Goal: Task Accomplishment & Management: Manage account settings

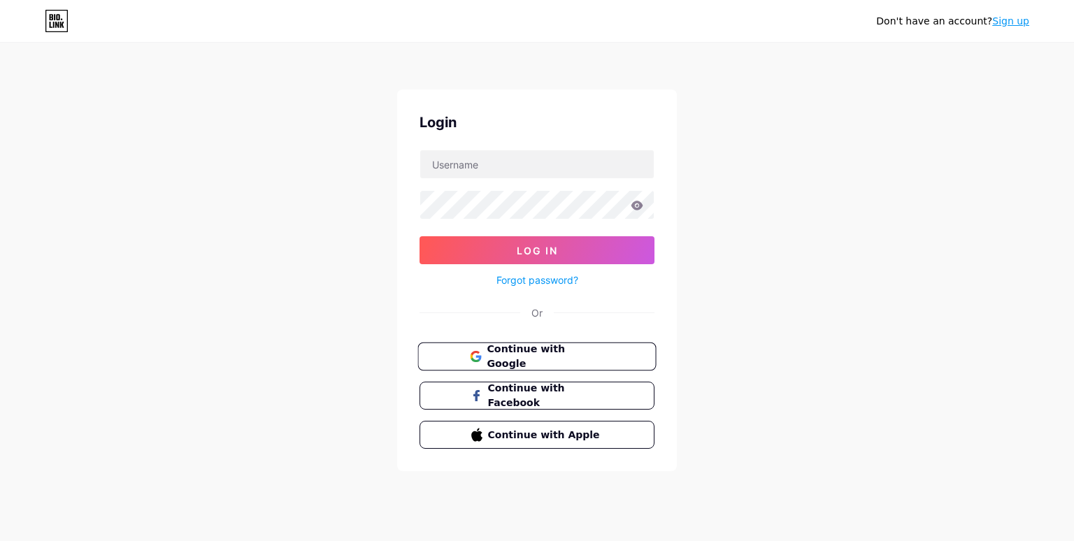
click at [547, 343] on button "Continue with Google" at bounding box center [536, 357] width 238 height 29
click at [553, 359] on span "Continue with Google" at bounding box center [545, 357] width 117 height 30
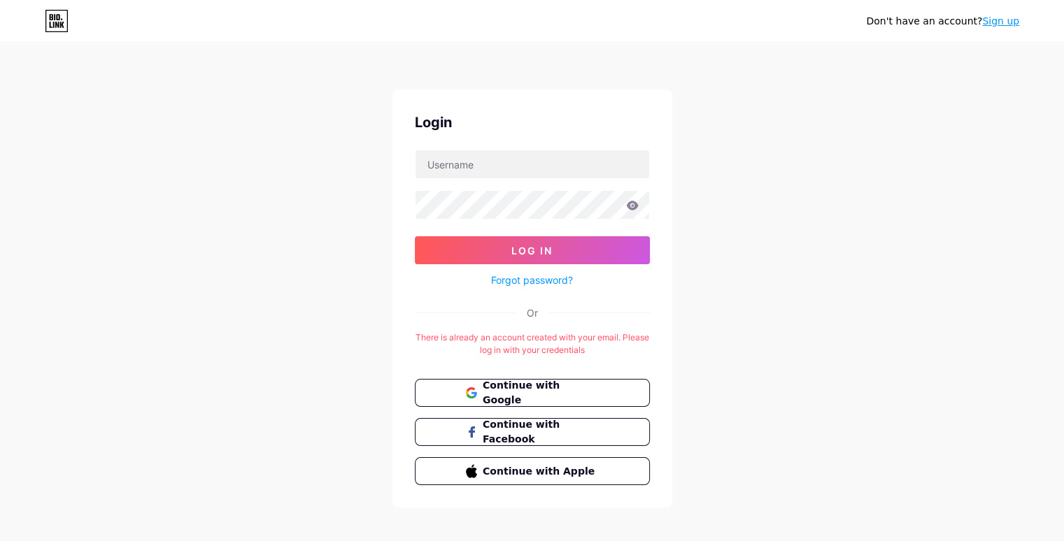
click at [920, 229] on div "Don't have an account? Sign up Login Log In Forgot password? Or There is alread…" at bounding box center [532, 276] width 1064 height 552
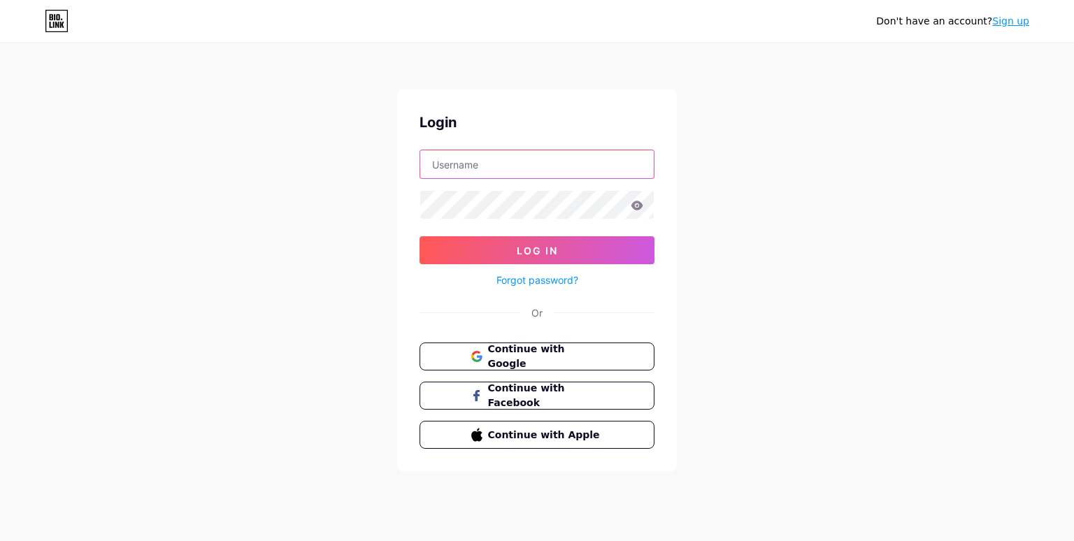
click at [522, 159] on input "text" at bounding box center [537, 164] width 234 height 28
click at [501, 155] on input "text" at bounding box center [537, 164] width 234 height 28
type input "nestohyer"
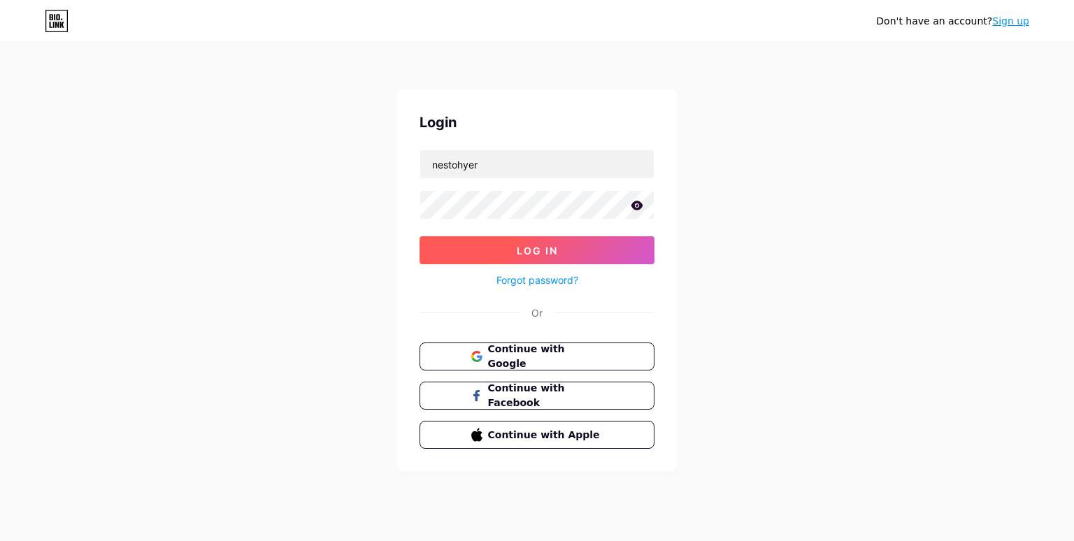
click at [487, 250] on button "Log In" at bounding box center [537, 250] width 235 height 28
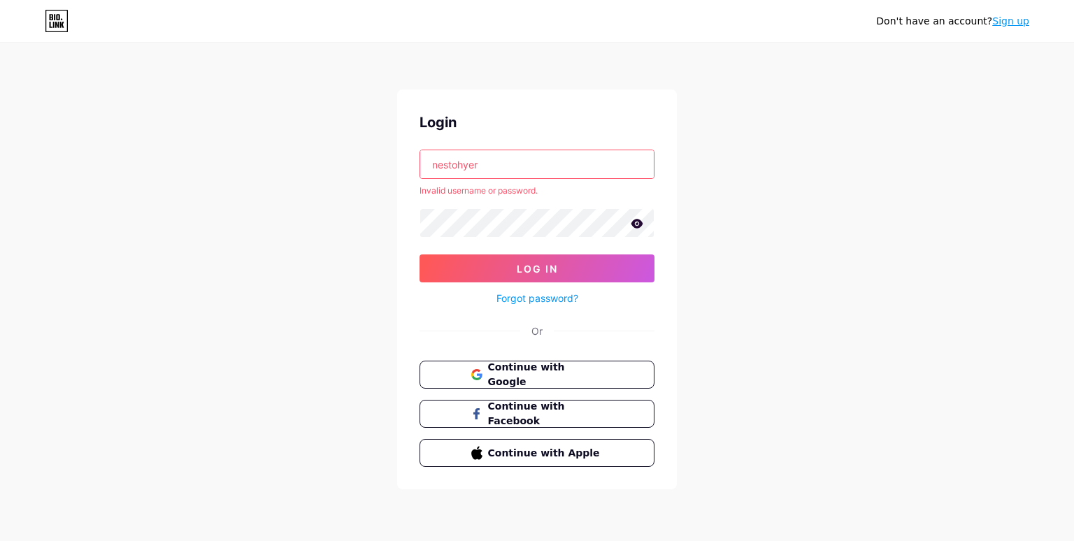
click at [1018, 21] on link "Sign up" at bounding box center [1010, 20] width 37 height 11
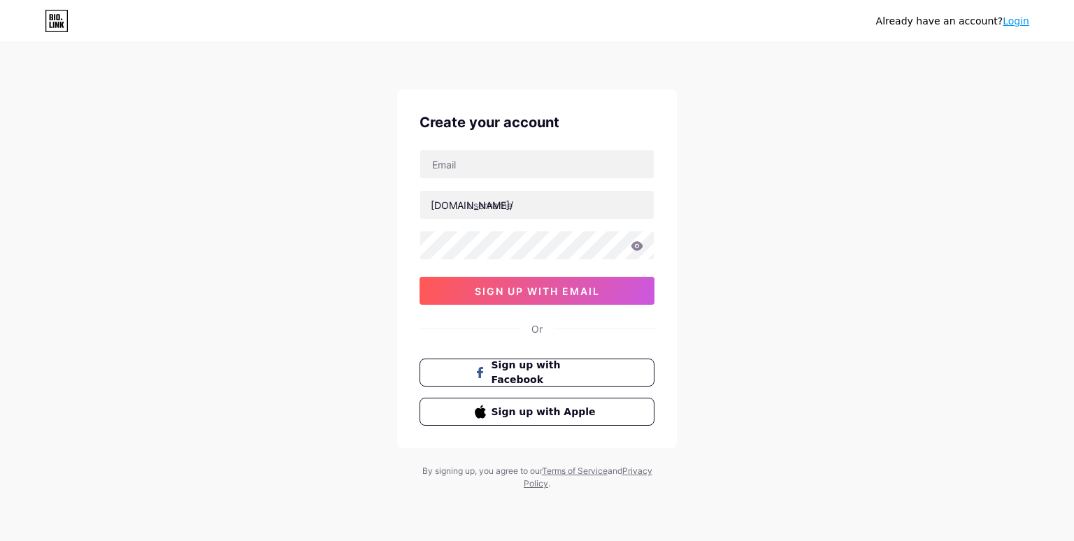
click at [1010, 20] on link "Login" at bounding box center [1016, 20] width 27 height 11
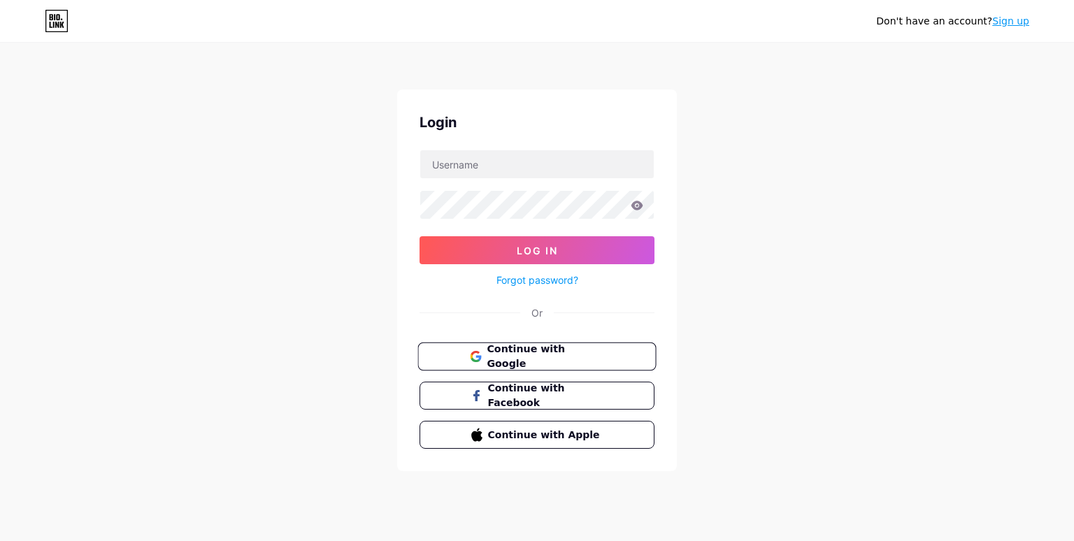
click at [461, 343] on button "Continue with Google" at bounding box center [536, 357] width 238 height 29
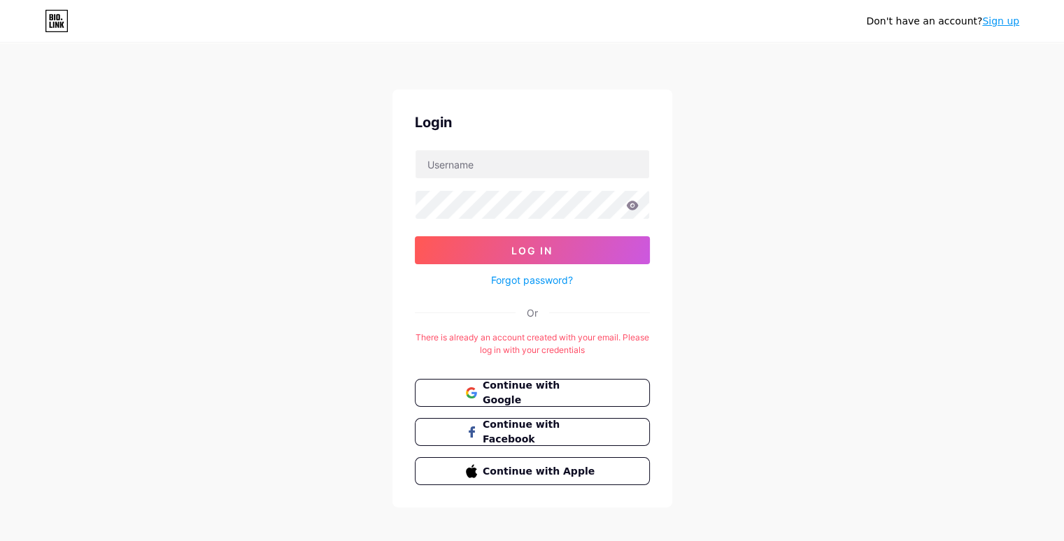
click at [536, 283] on link "Forgot password?" at bounding box center [532, 280] width 82 height 15
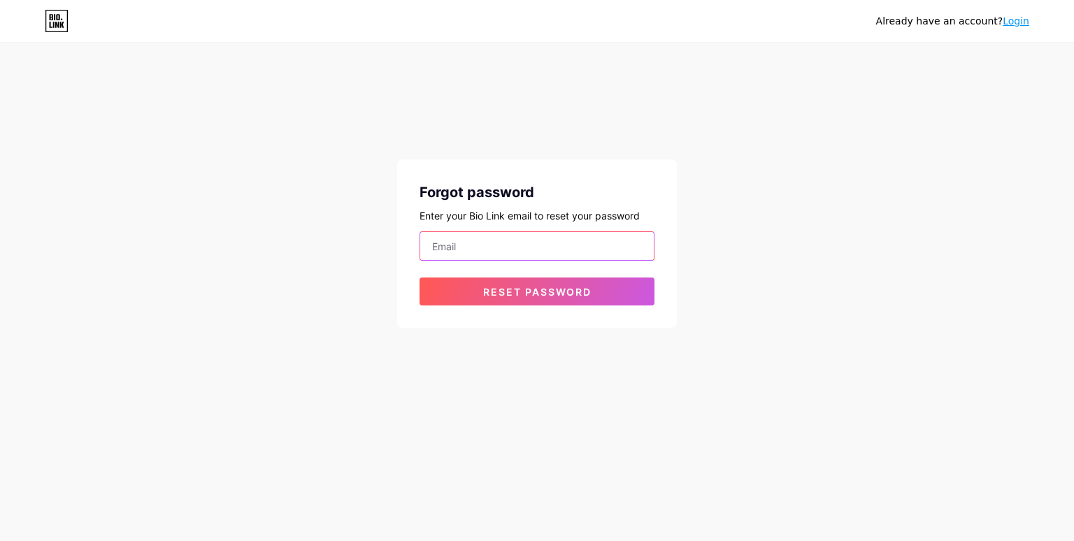
drag, startPoint x: 501, startPoint y: 233, endPoint x: 497, endPoint y: 255, distance: 22.2
click at [501, 238] on input "email" at bounding box center [537, 246] width 234 height 28
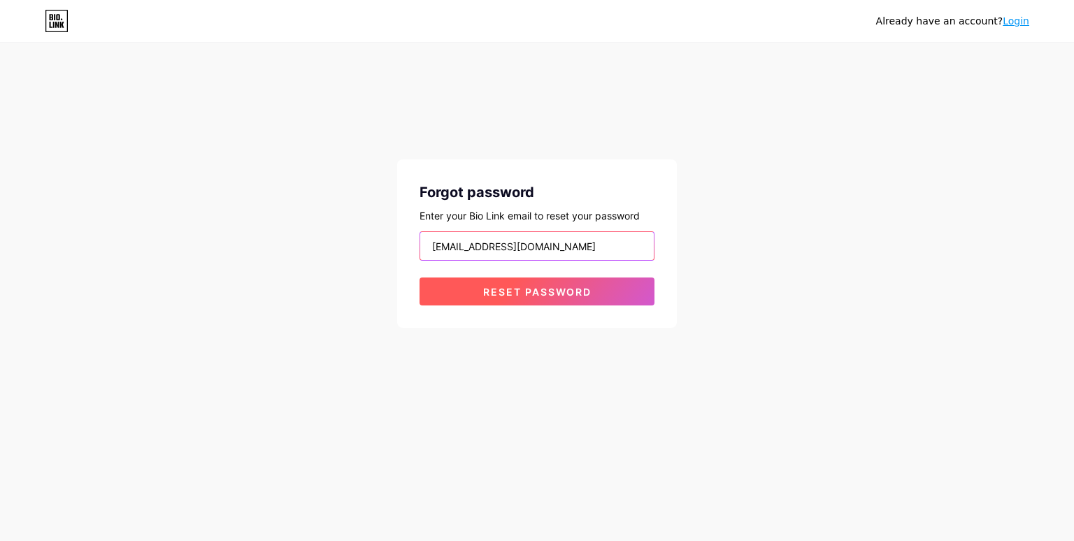
type input "nestohyperoman@gmail.com"
click at [462, 301] on button "Reset password" at bounding box center [537, 292] width 235 height 28
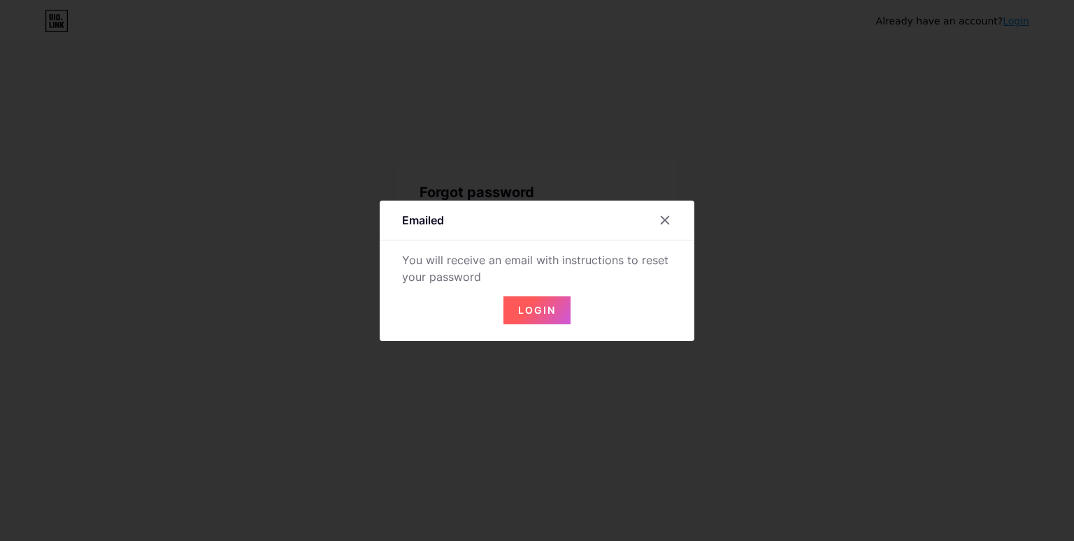
click at [509, 311] on button "Login" at bounding box center [536, 311] width 67 height 28
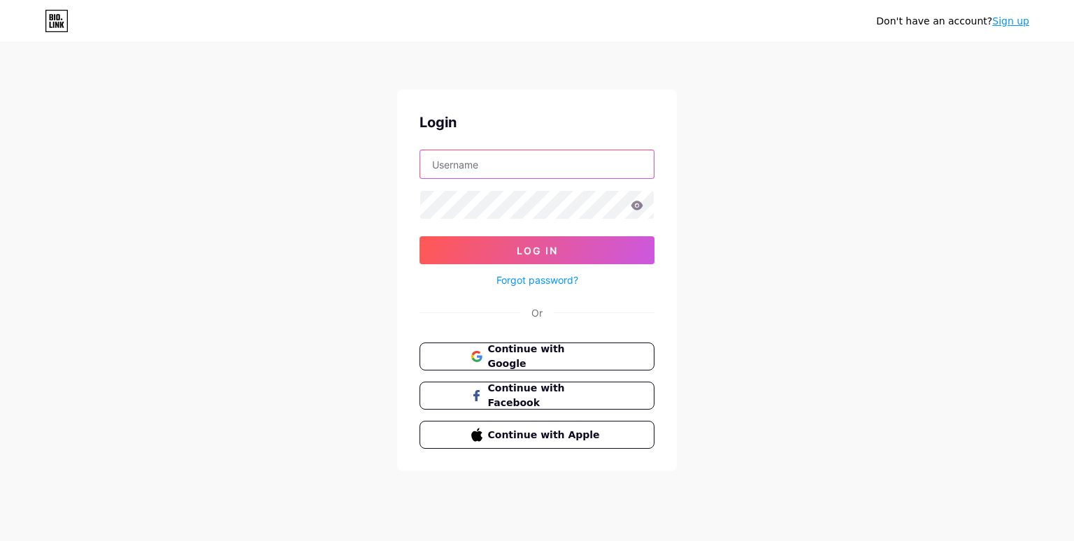
click at [524, 166] on input "text" at bounding box center [537, 164] width 234 height 28
type input "[EMAIL_ADDRESS][DOMAIN_NAME]"
click at [499, 234] on form "nestohyperoman@gmail.com Log In Forgot password?" at bounding box center [537, 219] width 235 height 139
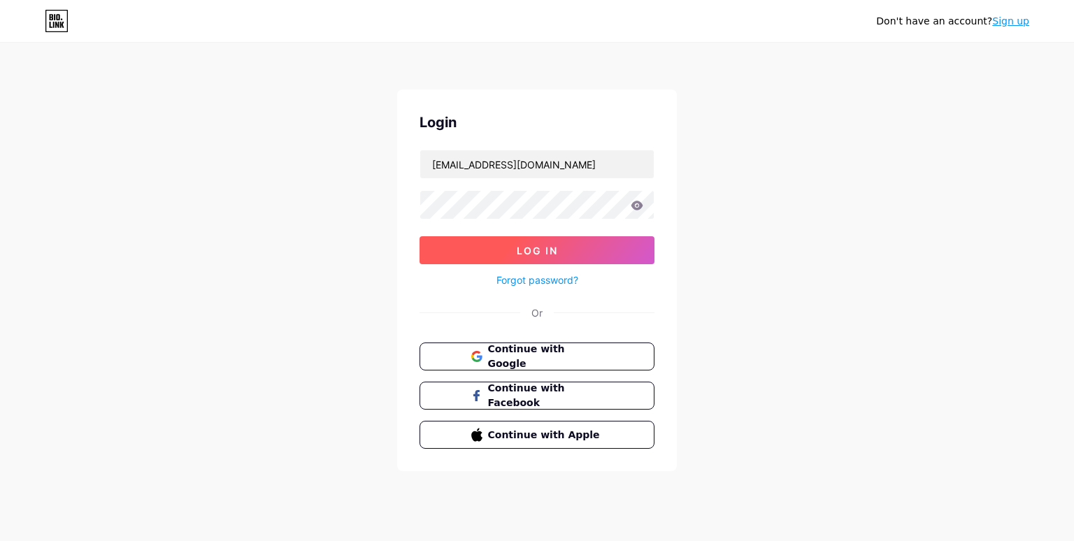
click at [500, 250] on button "Log In" at bounding box center [537, 250] width 235 height 28
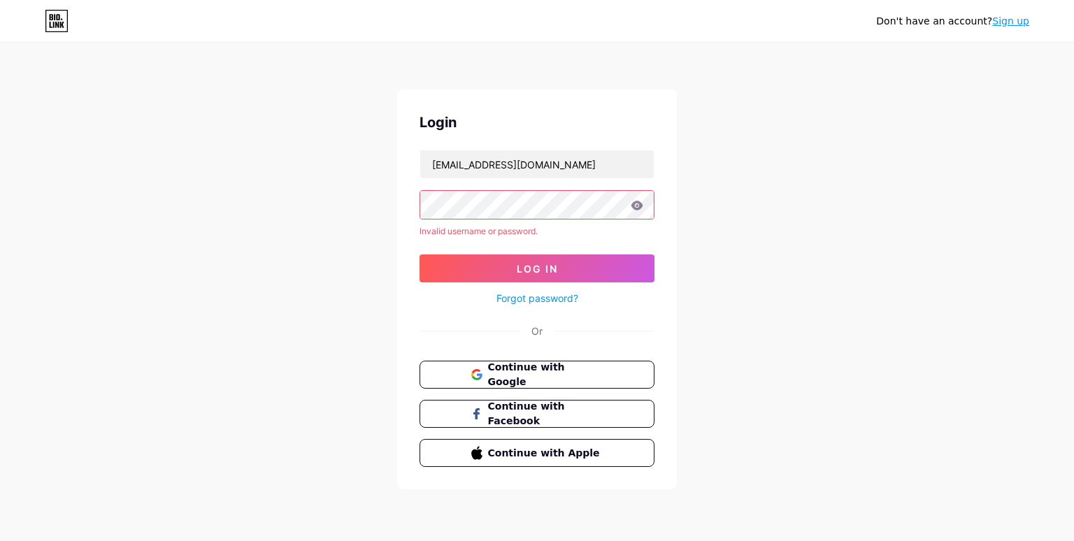
click at [640, 207] on icon at bounding box center [637, 205] width 12 height 9
click at [548, 383] on button "Continue with Google" at bounding box center [536, 375] width 238 height 29
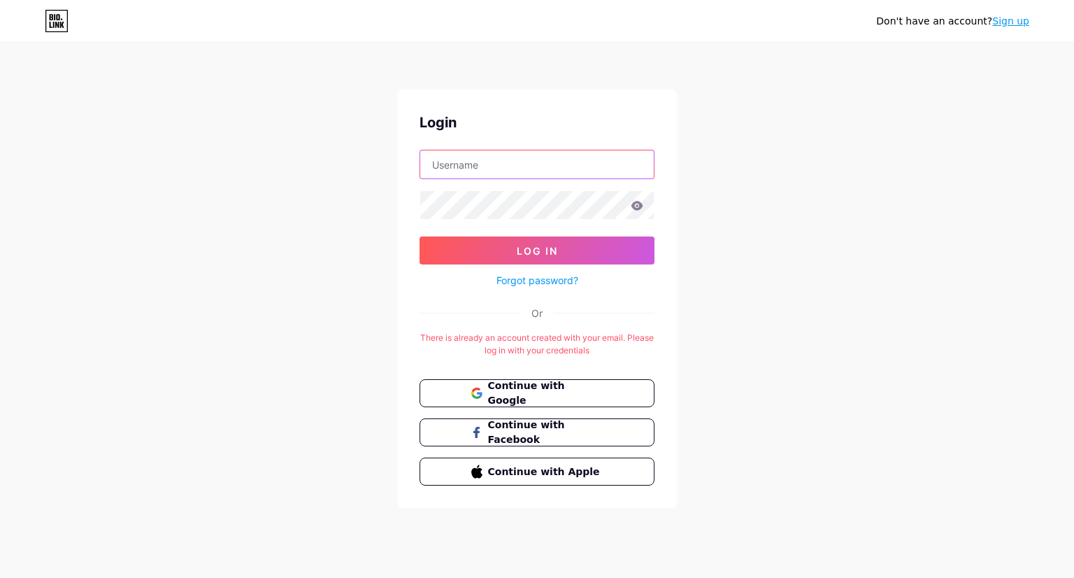
click at [543, 169] on input "text" at bounding box center [537, 164] width 234 height 28
click at [481, 166] on input "text" at bounding box center [537, 164] width 234 height 28
paste input "nestohyperoman@gmail.com"
type input "[EMAIL_ADDRESS][DOMAIN_NAME]"
click at [536, 277] on link "Forgot password?" at bounding box center [538, 280] width 82 height 15
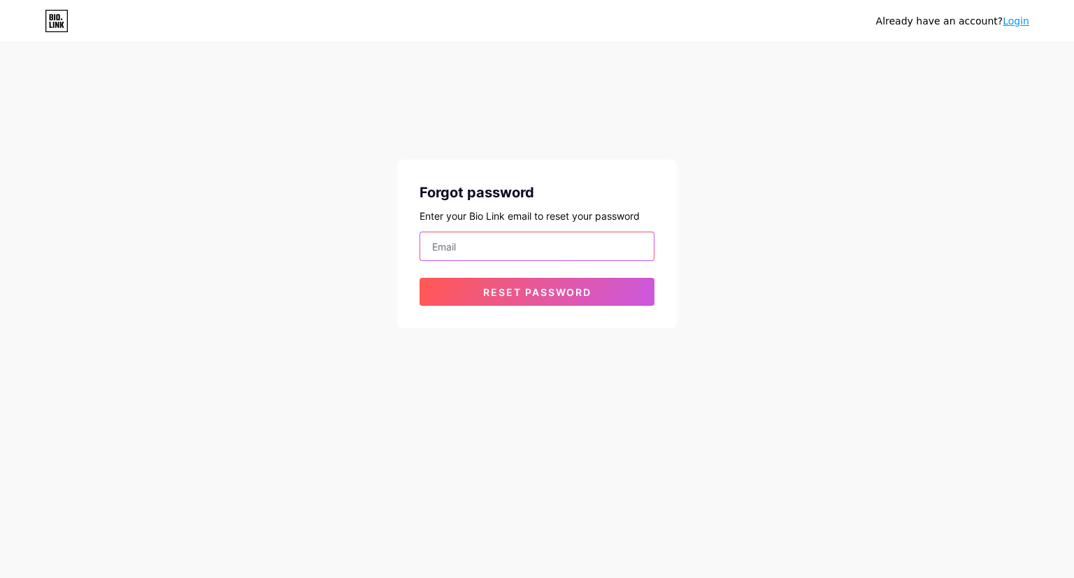
click at [504, 234] on input "email" at bounding box center [537, 246] width 234 height 28
paste input "[EMAIL_ADDRESS][DOMAIN_NAME]"
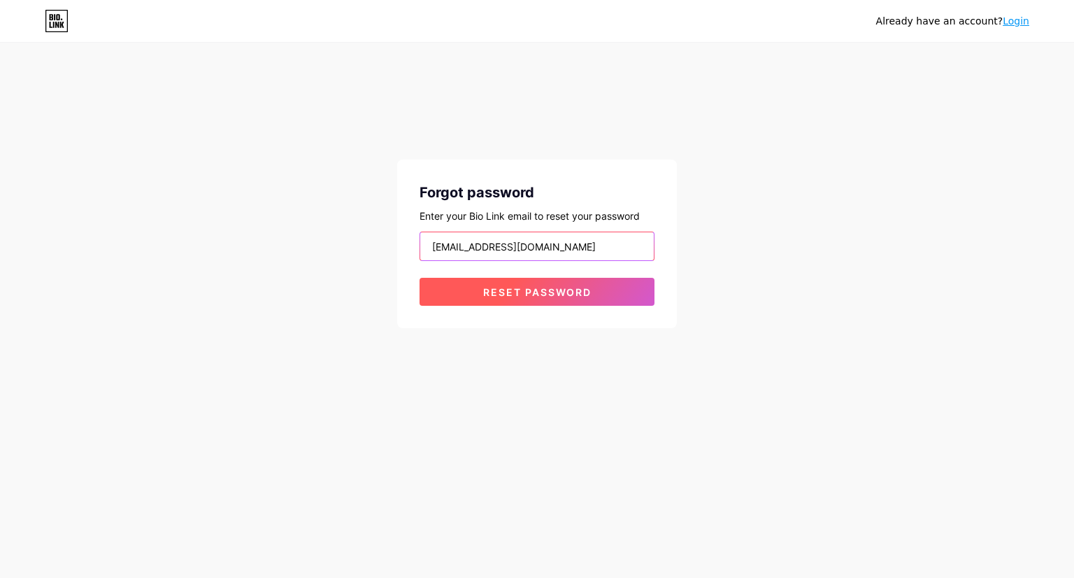
type input "[EMAIL_ADDRESS][DOMAIN_NAME]"
click at [545, 290] on span "Reset password" at bounding box center [537, 292] width 108 height 12
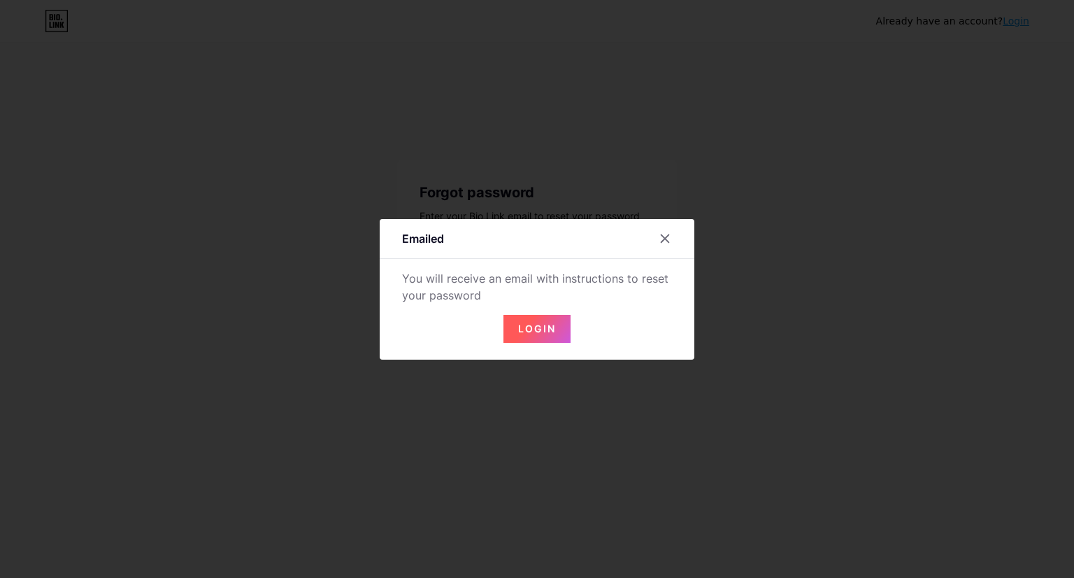
click at [534, 337] on button "Login" at bounding box center [536, 329] width 67 height 28
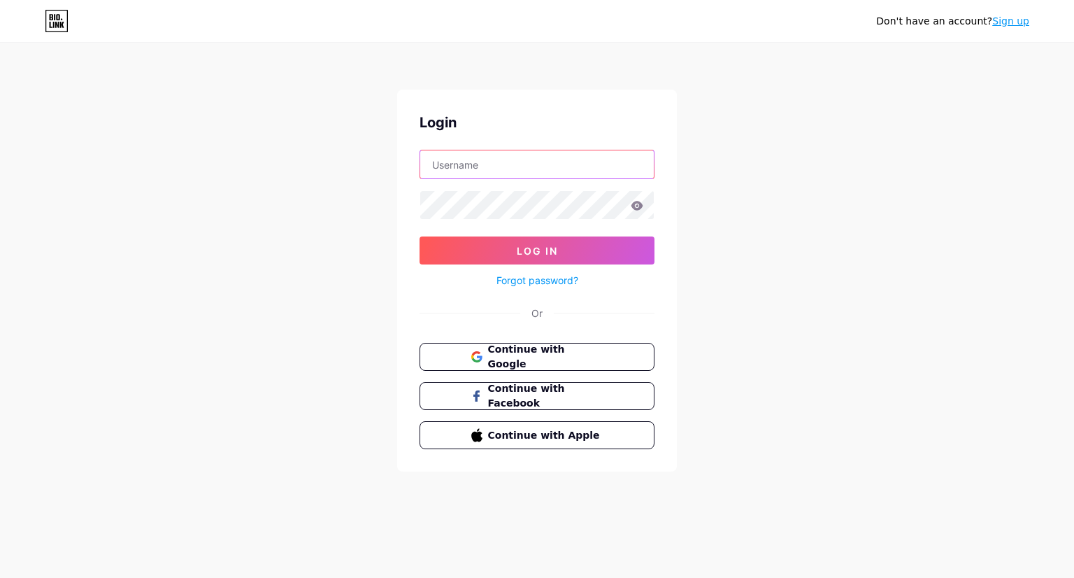
click at [520, 172] on input "text" at bounding box center [537, 164] width 234 height 28
paste input "[EMAIL_ADDRESS][DOMAIN_NAME]"
type input "[EMAIL_ADDRESS][DOMAIN_NAME]"
click at [636, 205] on icon at bounding box center [637, 206] width 13 height 10
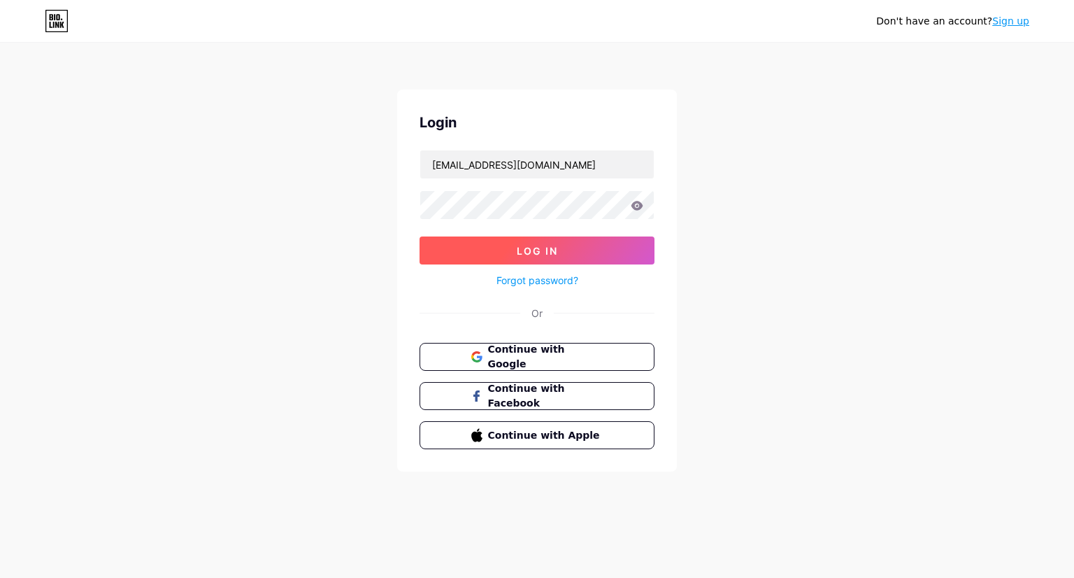
click at [576, 251] on button "Log In" at bounding box center [537, 250] width 235 height 28
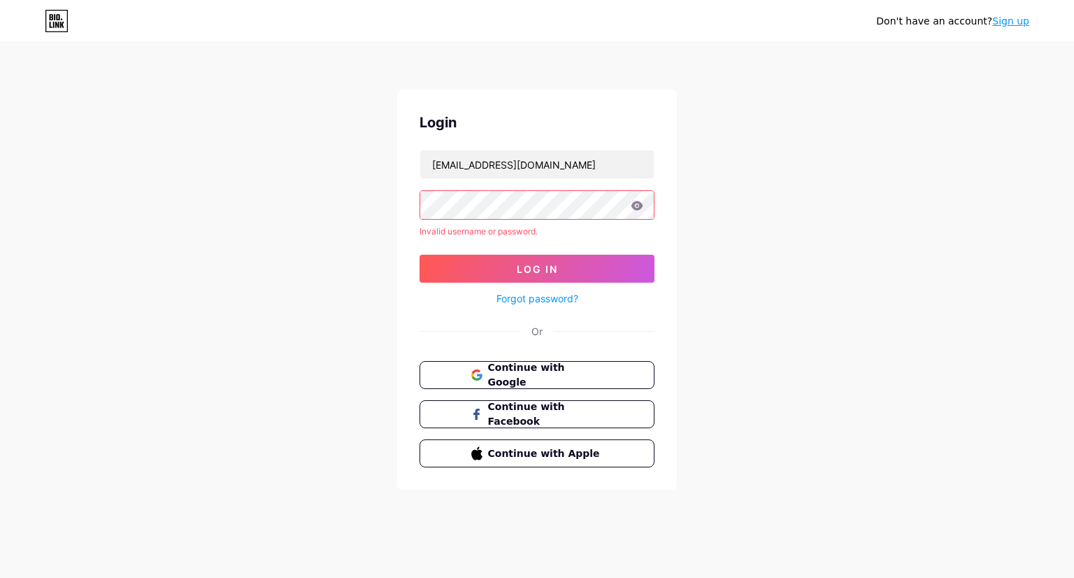
click at [529, 233] on div "Invalid username or password." at bounding box center [537, 231] width 235 height 13
click at [503, 364] on button "Continue with Google" at bounding box center [536, 375] width 238 height 29
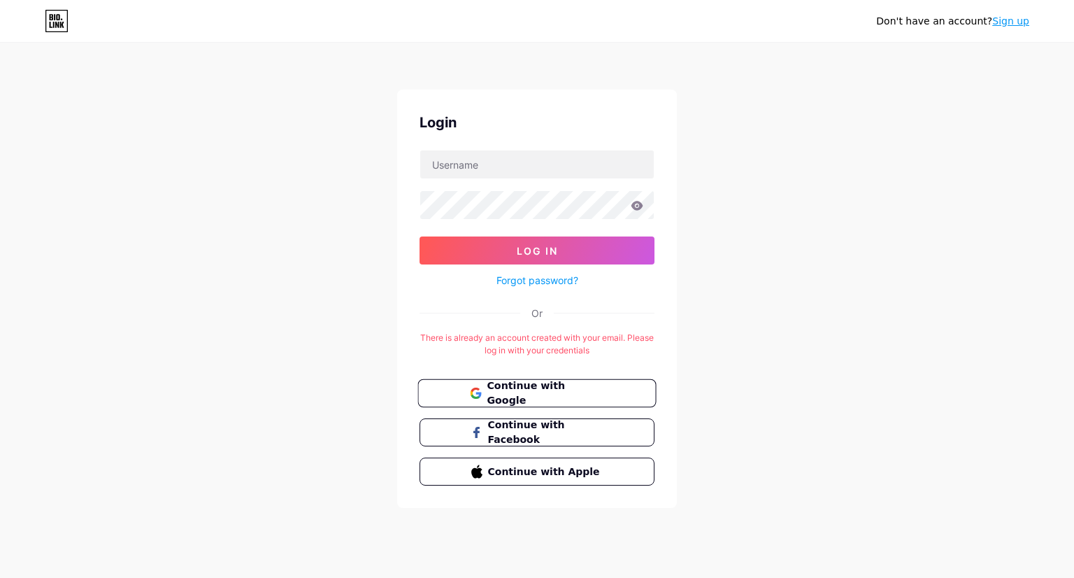
click at [563, 388] on span "Continue with Google" at bounding box center [545, 393] width 117 height 30
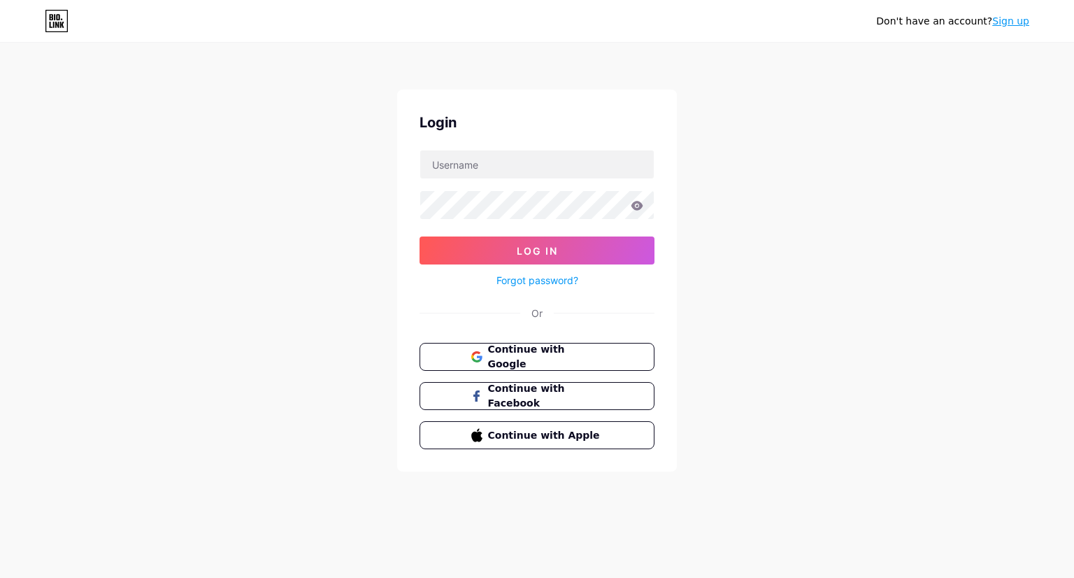
click at [549, 279] on link "Forgot password?" at bounding box center [538, 280] width 82 height 15
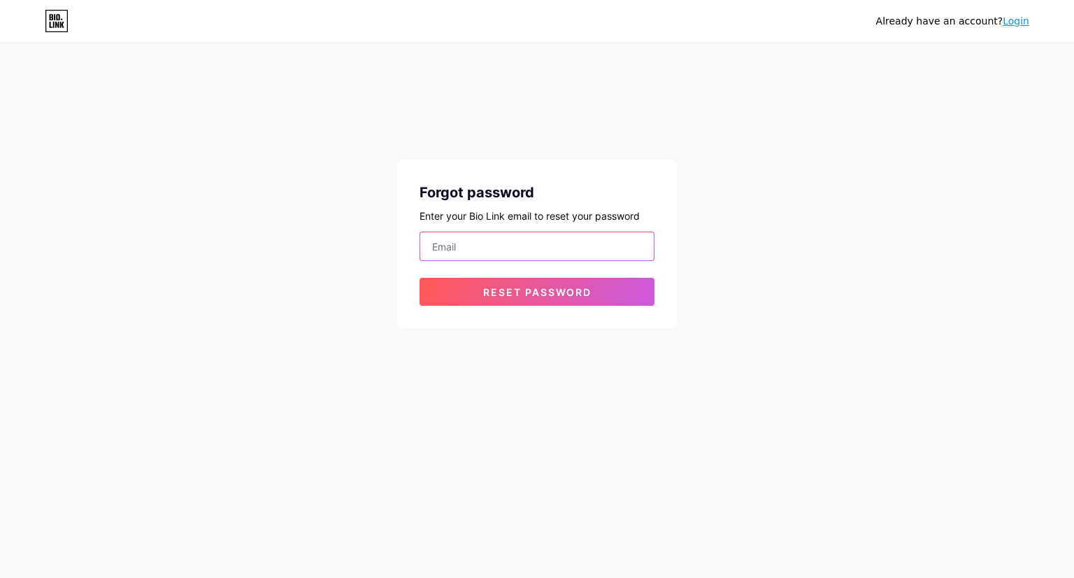
click at [552, 252] on input "email" at bounding box center [537, 246] width 234 height 28
paste input "Ne$tosll@8650"
type input "Ne$tosll@8650"
drag, startPoint x: 552, startPoint y: 254, endPoint x: 430, endPoint y: 254, distance: 121.7
click at [430, 254] on input "Ne$tosll@8650" at bounding box center [537, 246] width 234 height 28
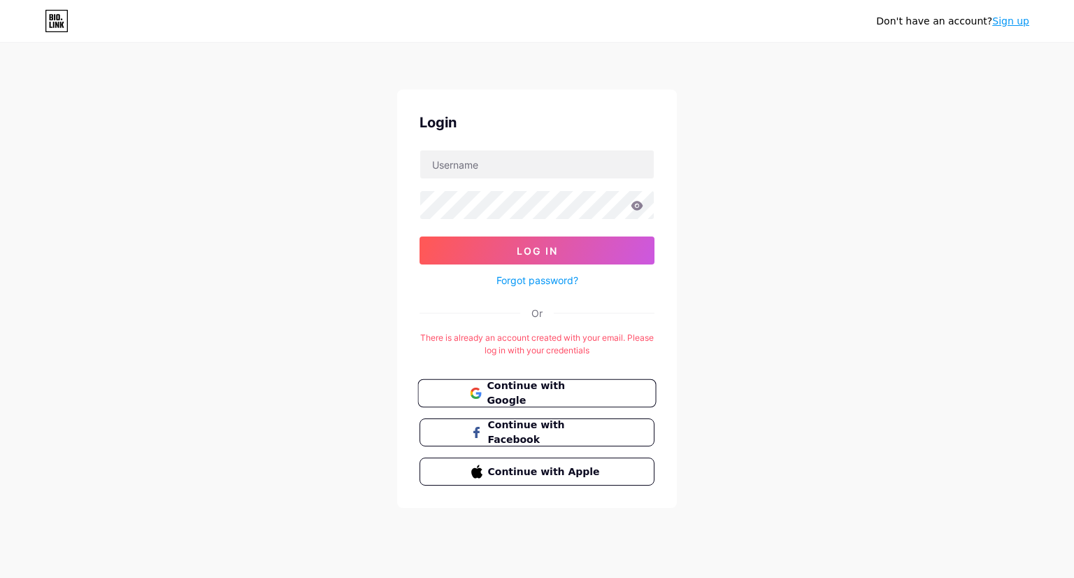
click at [543, 394] on span "Continue with Google" at bounding box center [545, 393] width 117 height 30
click at [514, 157] on input "text" at bounding box center [537, 164] width 234 height 28
paste input "[EMAIL_ADDRESS][DOMAIN_NAME]"
type input "[EMAIL_ADDRESS][DOMAIN_NAME]"
click at [276, 283] on div "Don't have an account? Sign up Login [EMAIL_ADDRESS][DOMAIN_NAME] Log In Forgot…" at bounding box center [537, 276] width 1074 height 552
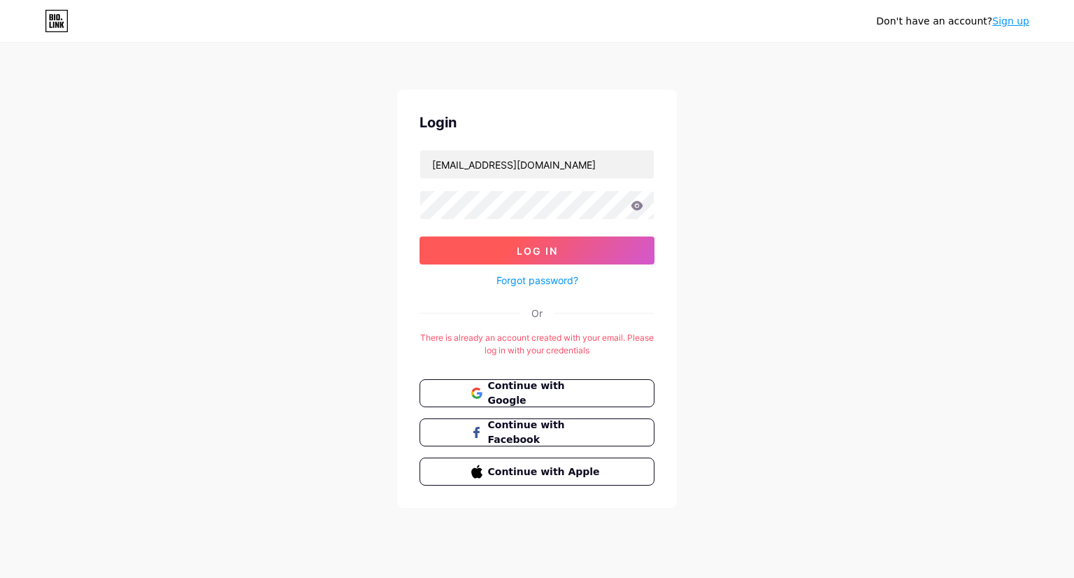
click at [506, 241] on button "Log In" at bounding box center [537, 250] width 235 height 28
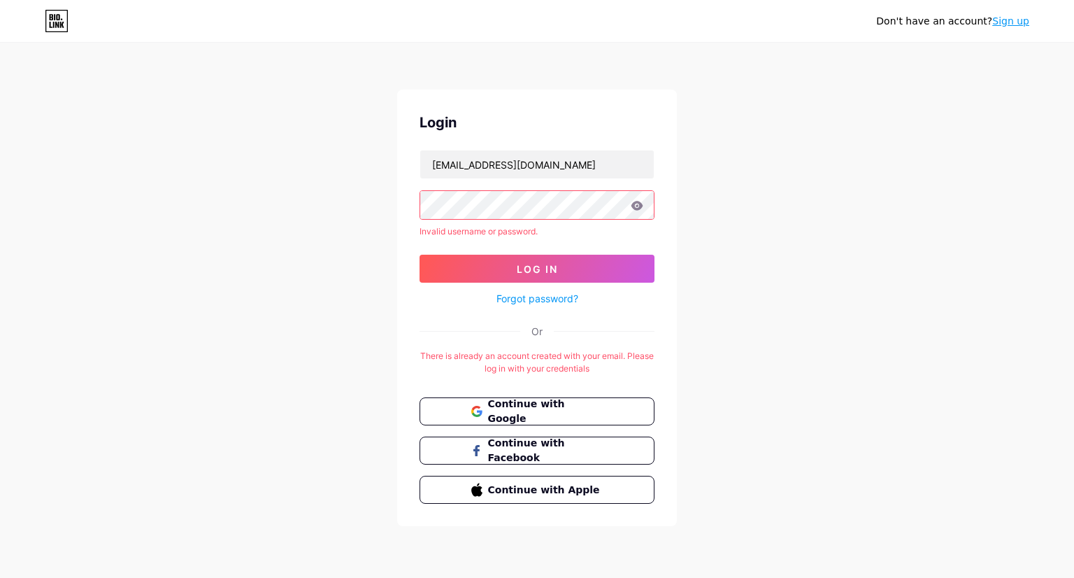
click at [635, 207] on icon at bounding box center [637, 205] width 12 height 9
